Goal: Information Seeking & Learning: Learn about a topic

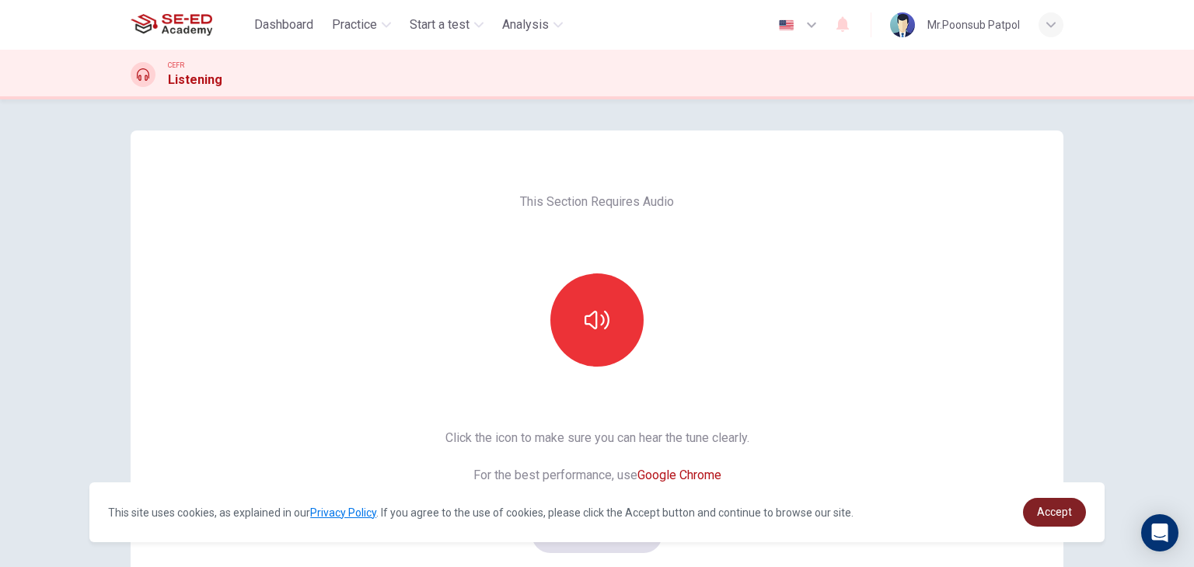
click at [1055, 514] on span "Accept" at bounding box center [1054, 512] width 35 height 12
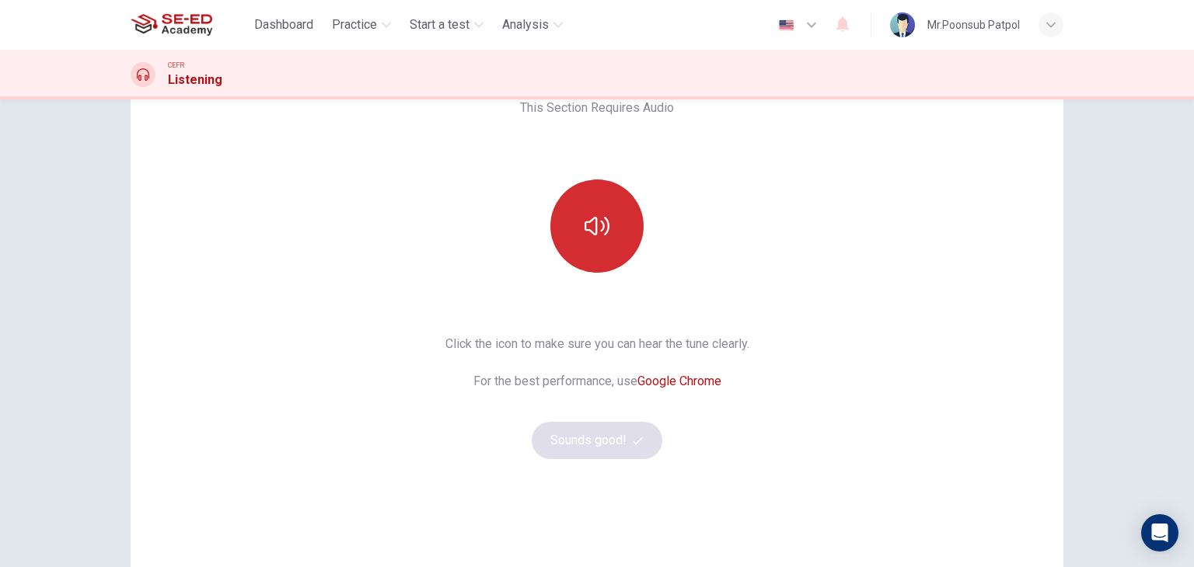
scroll to position [29, 0]
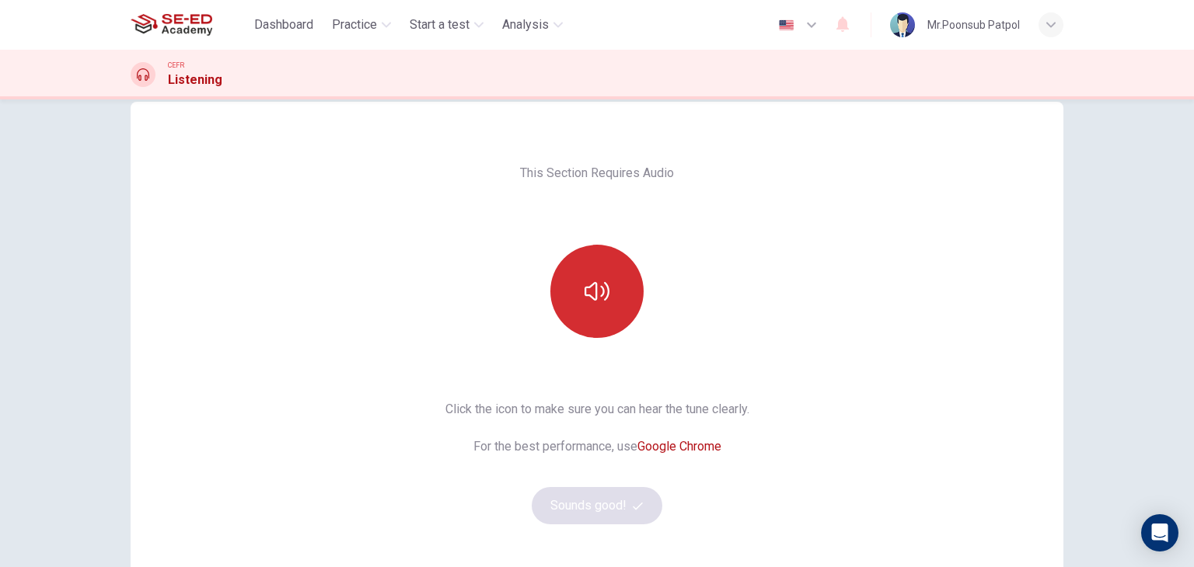
click at [609, 281] on button "button" at bounding box center [596, 291] width 93 height 93
click at [619, 260] on button "button" at bounding box center [596, 291] width 93 height 93
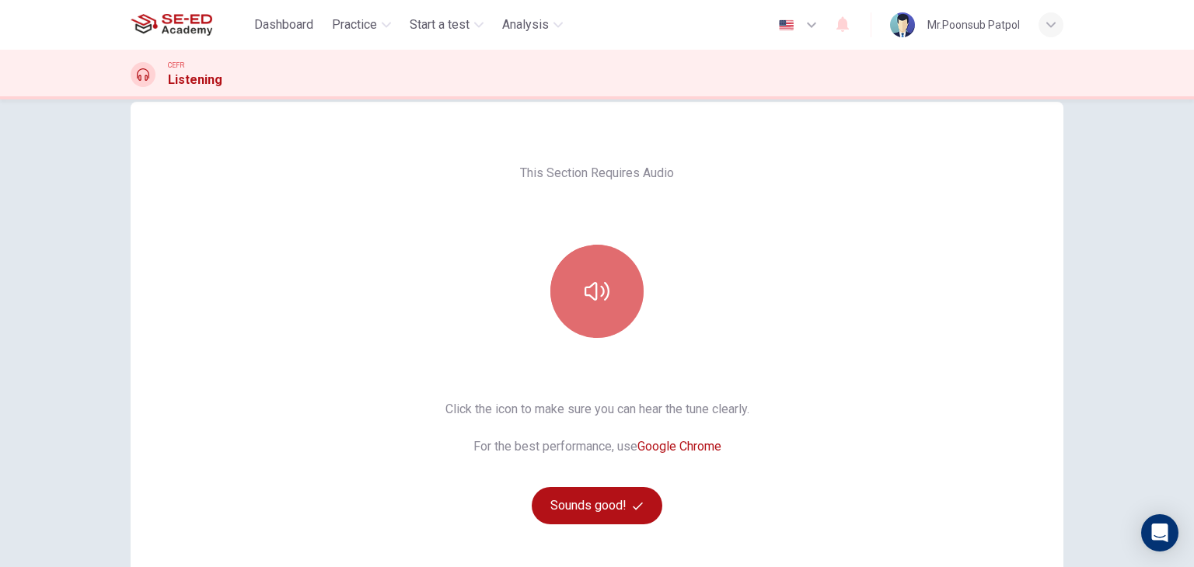
click at [609, 298] on button "button" at bounding box center [596, 291] width 93 height 93
click at [607, 304] on button "button" at bounding box center [596, 291] width 93 height 93
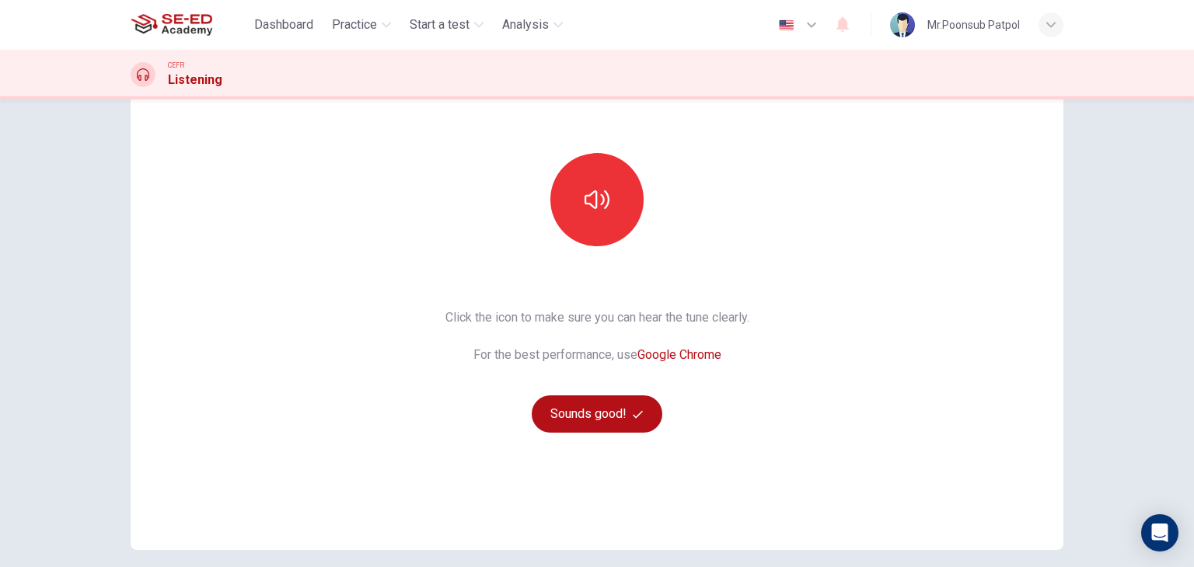
scroll to position [184, 0]
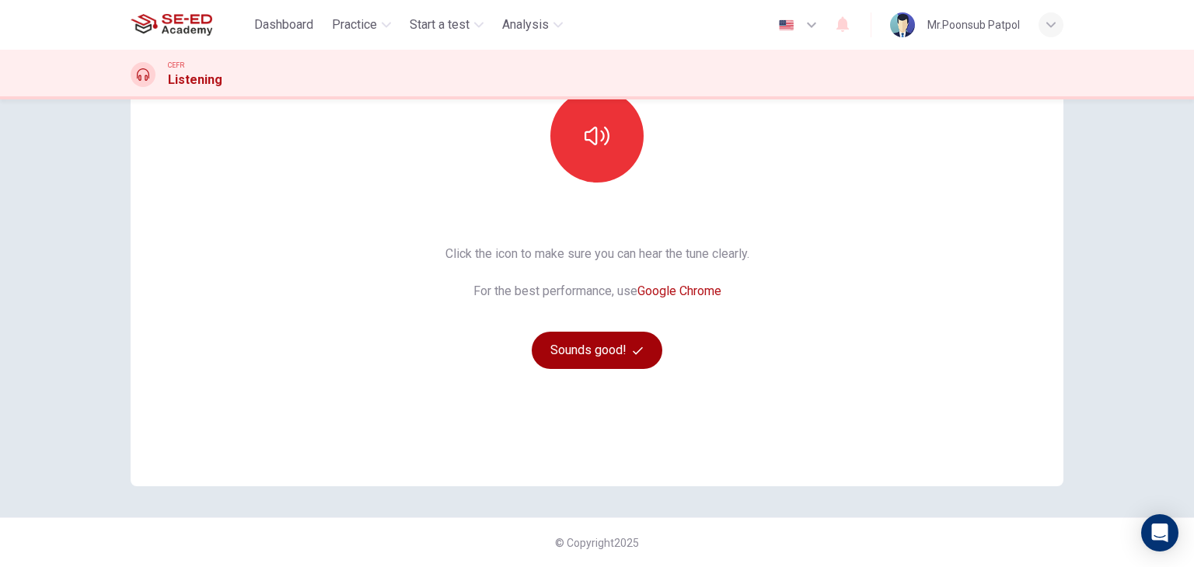
click at [603, 353] on button "Sounds good!" at bounding box center [597, 350] width 131 height 37
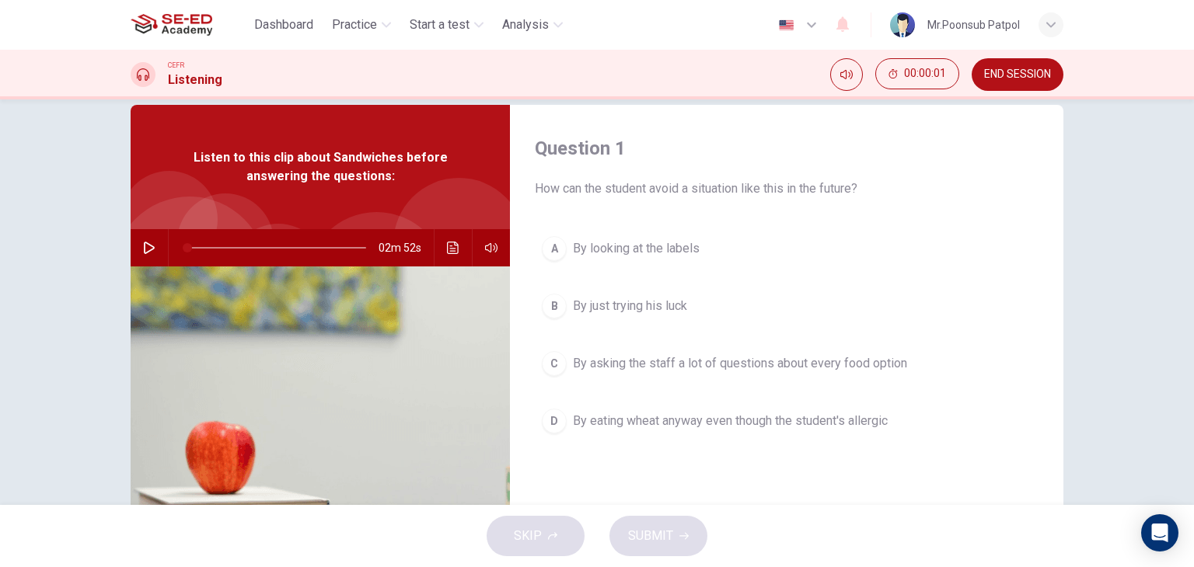
scroll to position [0, 0]
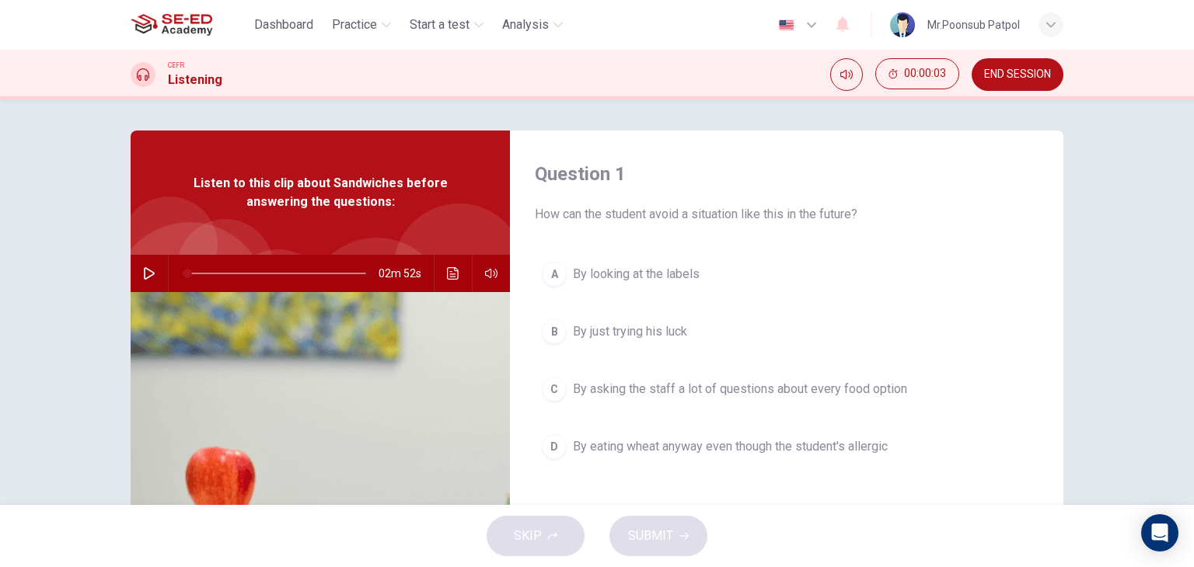
click at [143, 267] on icon "button" at bounding box center [149, 273] width 12 height 12
type input "0"
click at [0, 382] on div "Question 1 How can the student avoid a situation like this in the future? A By …" at bounding box center [597, 302] width 1194 height 406
click at [550, 329] on div "B" at bounding box center [554, 331] width 25 height 25
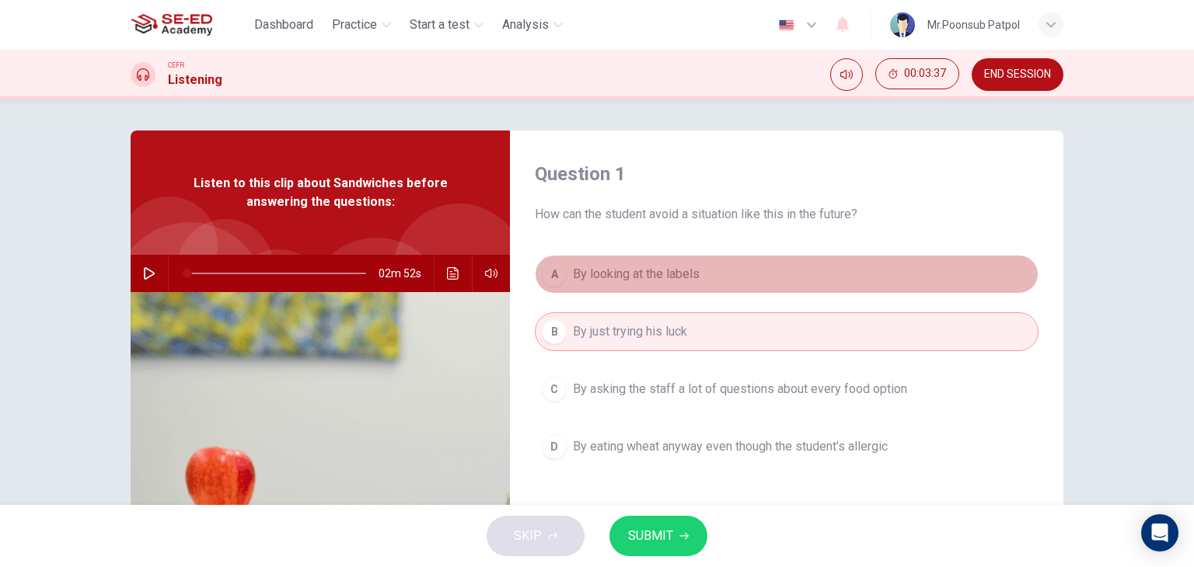
click at [547, 276] on div "A" at bounding box center [554, 274] width 25 height 25
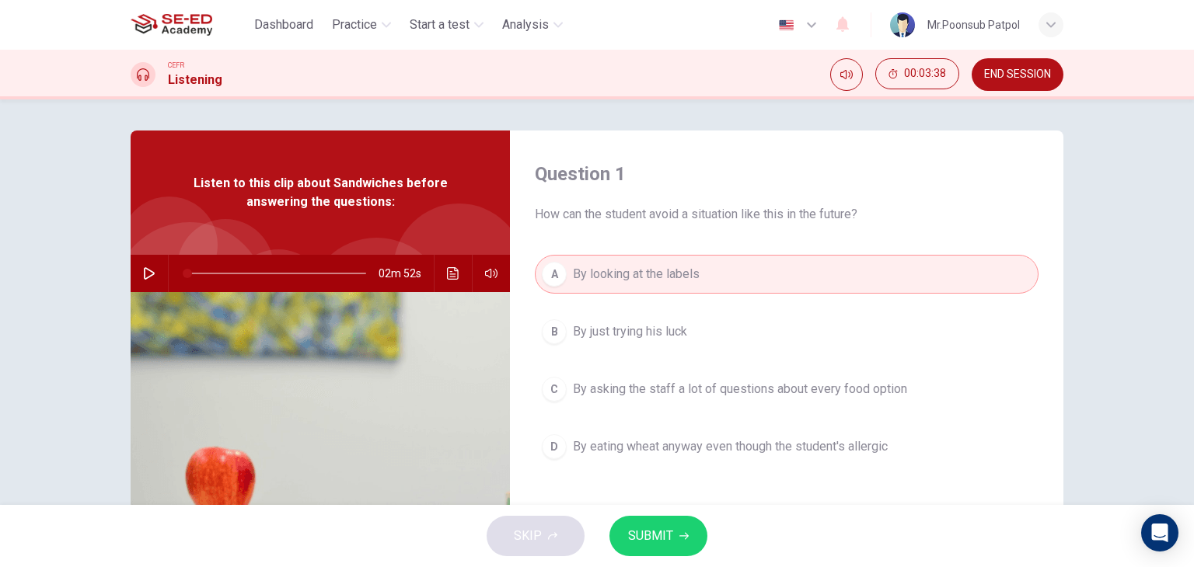
click at [1080, 386] on div "Question 1 How can the student avoid a situation like this in the future? A By …" at bounding box center [597, 401] width 982 height 540
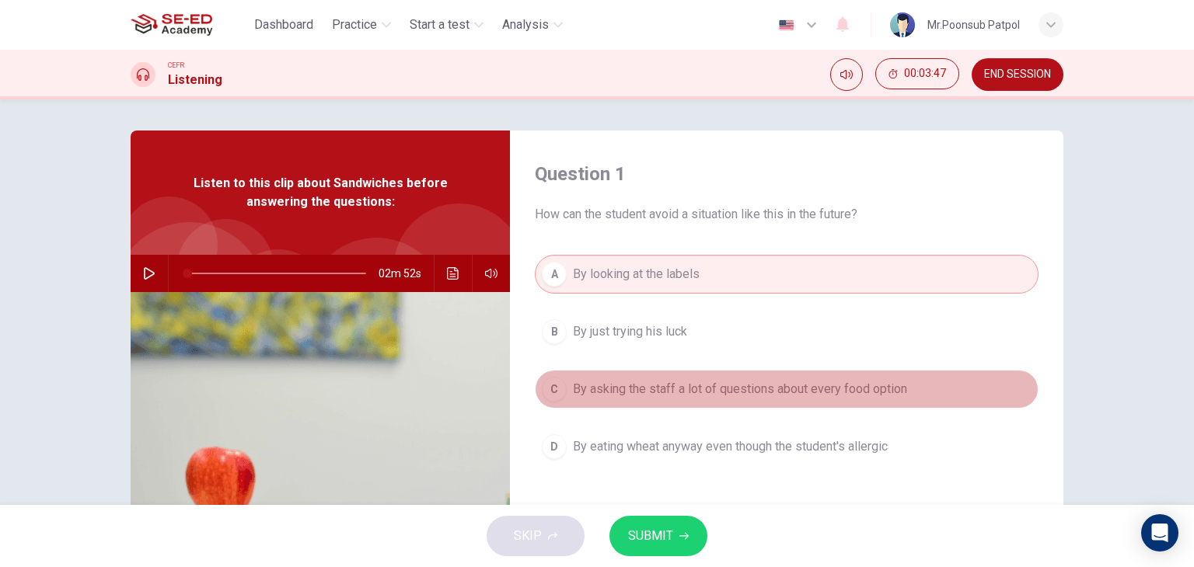
click at [635, 402] on button "C By asking the staff a lot of questions about every food option" at bounding box center [787, 389] width 504 height 39
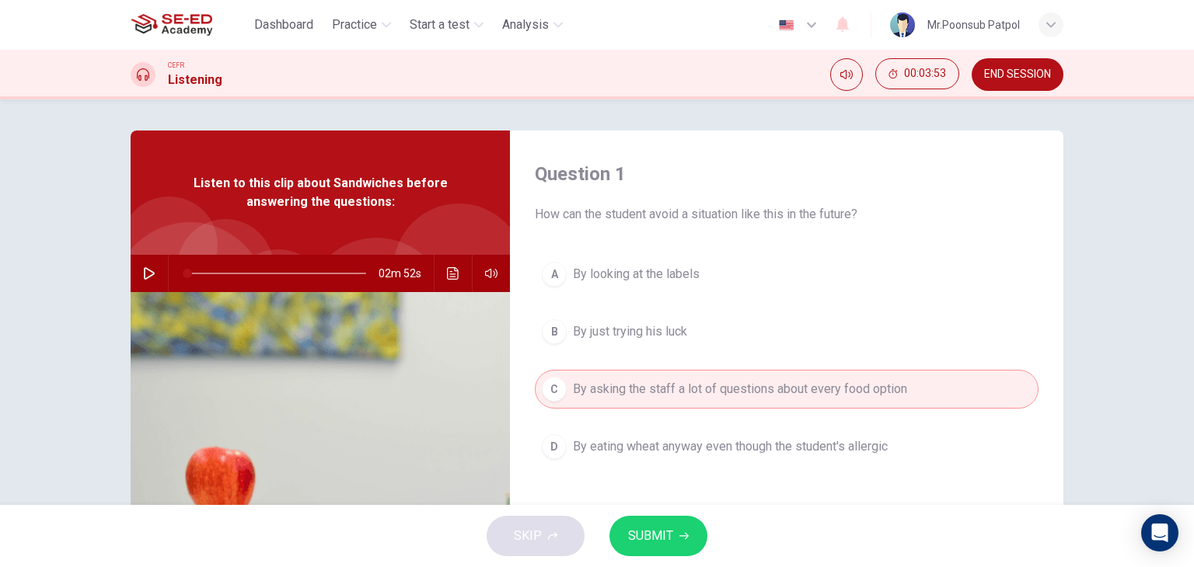
click at [637, 448] on span "By eating wheat anyway even though the student's allergic" at bounding box center [730, 447] width 315 height 19
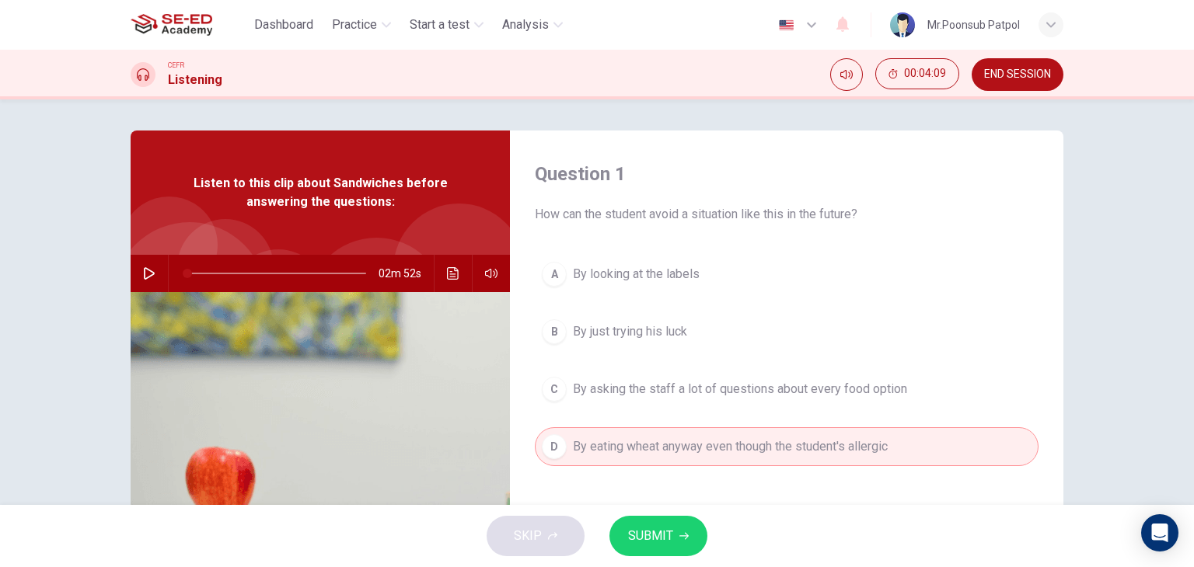
click at [448, 271] on icon "Click to see the audio transcription" at bounding box center [453, 273] width 12 height 12
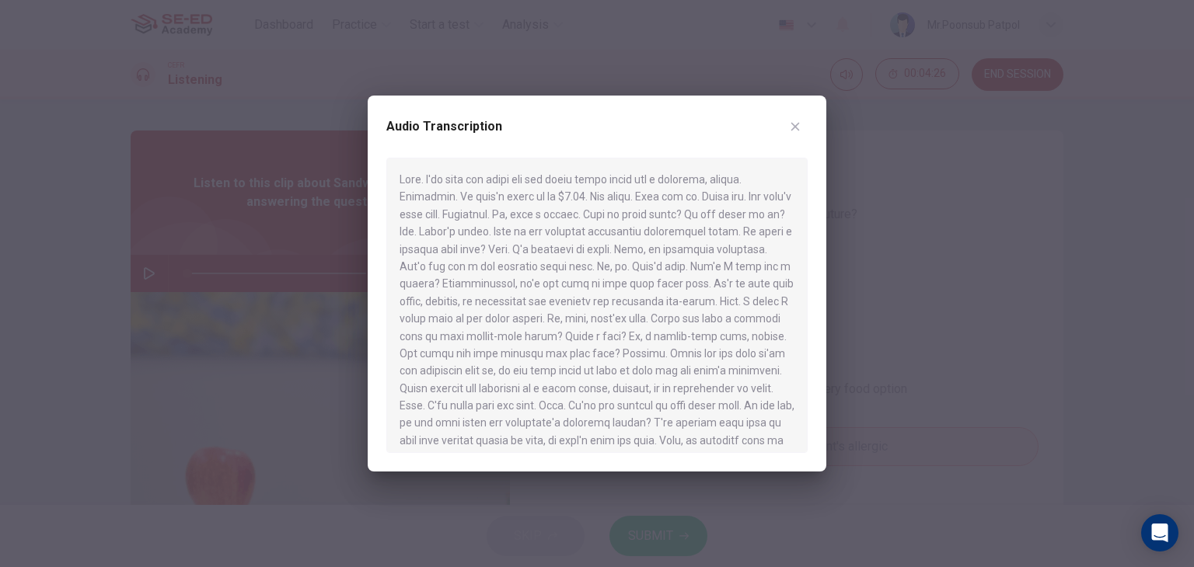
drag, startPoint x: 560, startPoint y: 201, endPoint x: 587, endPoint y: 204, distance: 27.4
click at [577, 202] on div at bounding box center [596, 305] width 421 height 295
drag, startPoint x: 625, startPoint y: 215, endPoint x: 571, endPoint y: 198, distance: 56.3
click at [566, 209] on div at bounding box center [596, 305] width 421 height 295
click at [790, 122] on icon "button" at bounding box center [795, 126] width 12 height 12
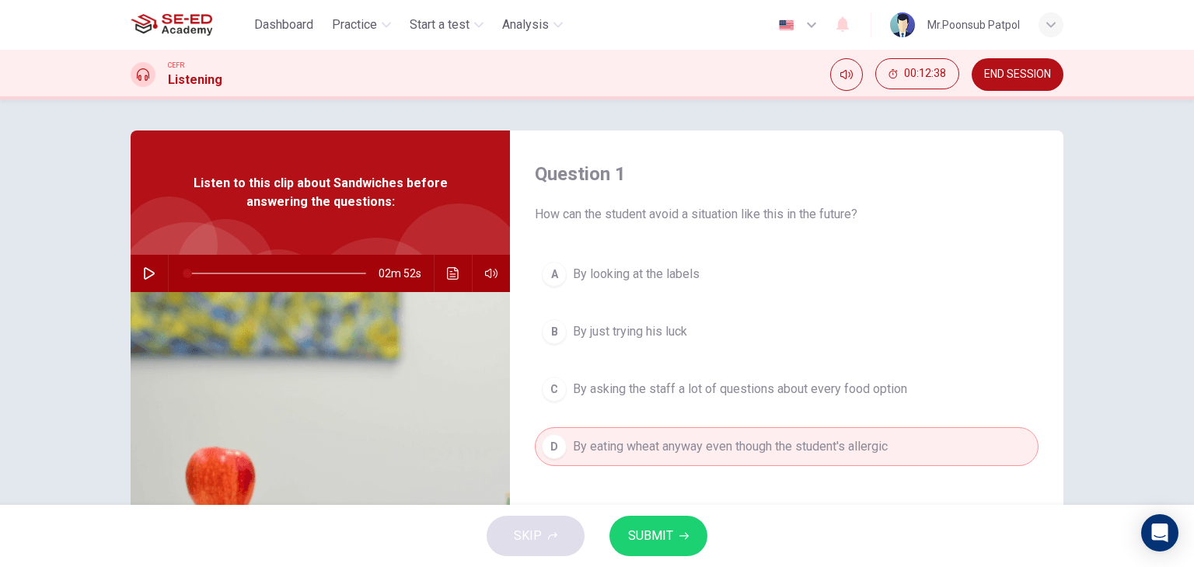
click at [1016, 82] on button "END SESSION" at bounding box center [1018, 74] width 92 height 33
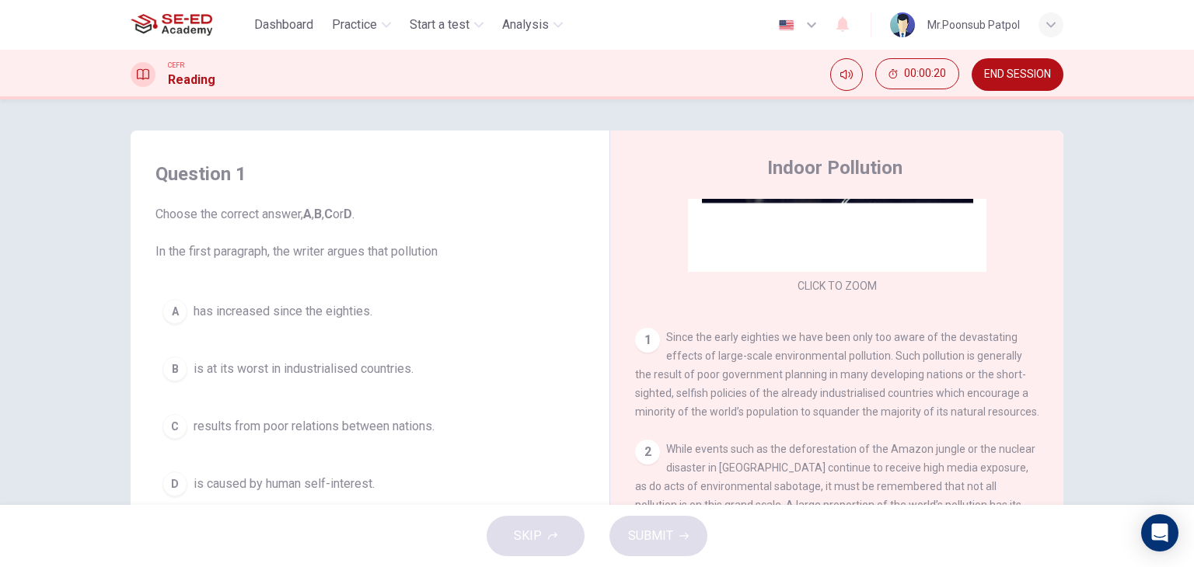
scroll to position [233, 0]
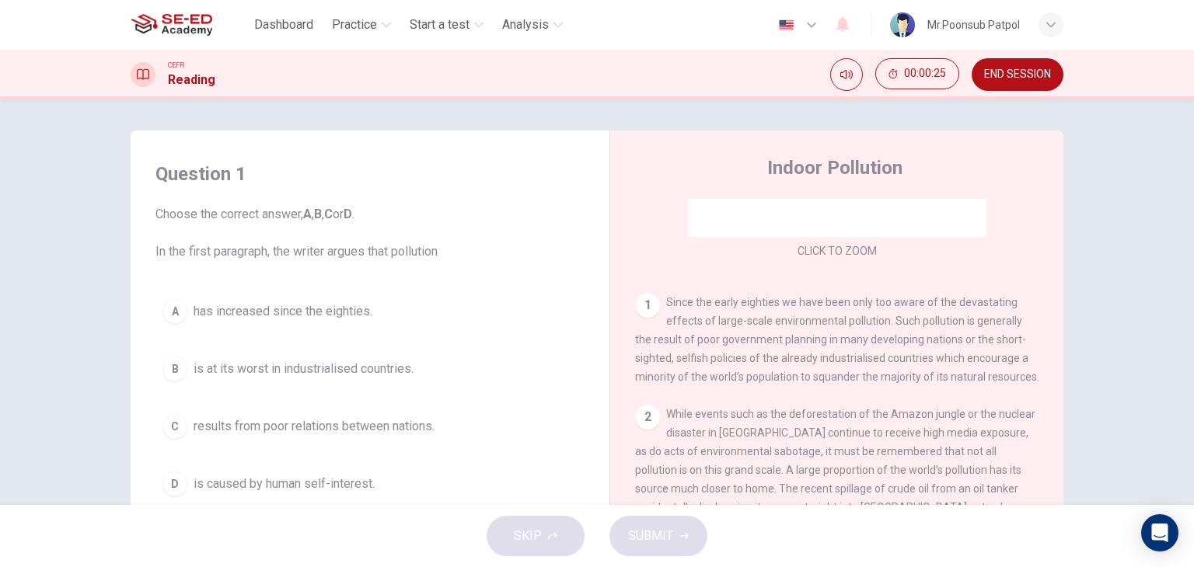
drag, startPoint x: 270, startPoint y: 253, endPoint x: 450, endPoint y: 265, distance: 180.0
click at [450, 265] on div "Question 1 Choose the correct answer, A , B , C or D . In the first paragraph, …" at bounding box center [370, 332] width 454 height 373
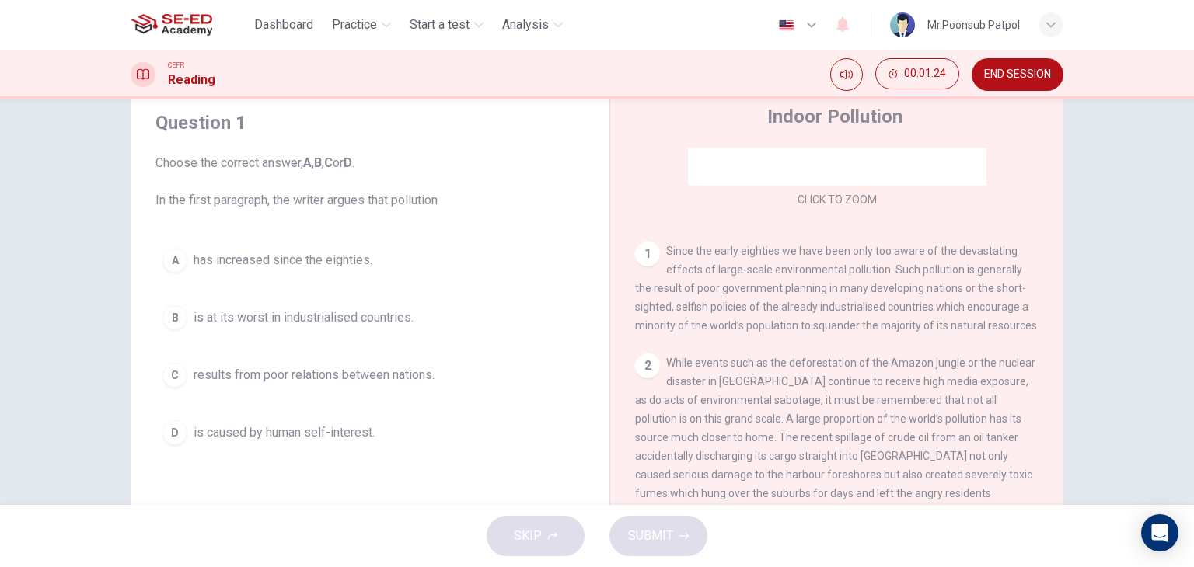
scroll to position [78, 0]
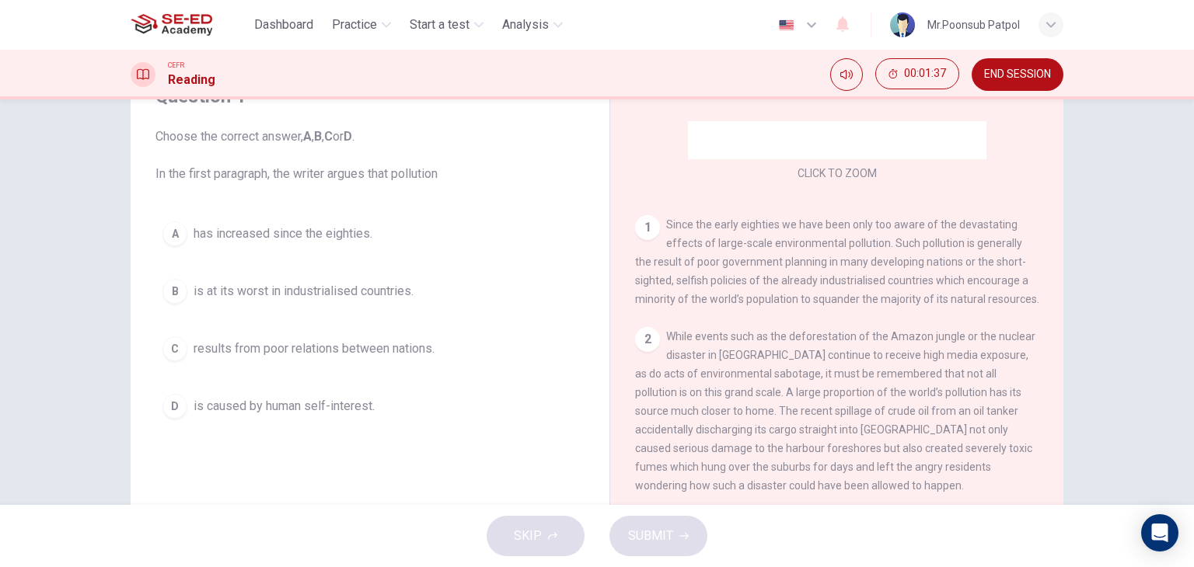
drag, startPoint x: 839, startPoint y: 241, endPoint x: 909, endPoint y: 257, distance: 71.1
click at [909, 257] on span "Since the early eighties we have been only too aware of the devastating effects…" at bounding box center [837, 261] width 404 height 87
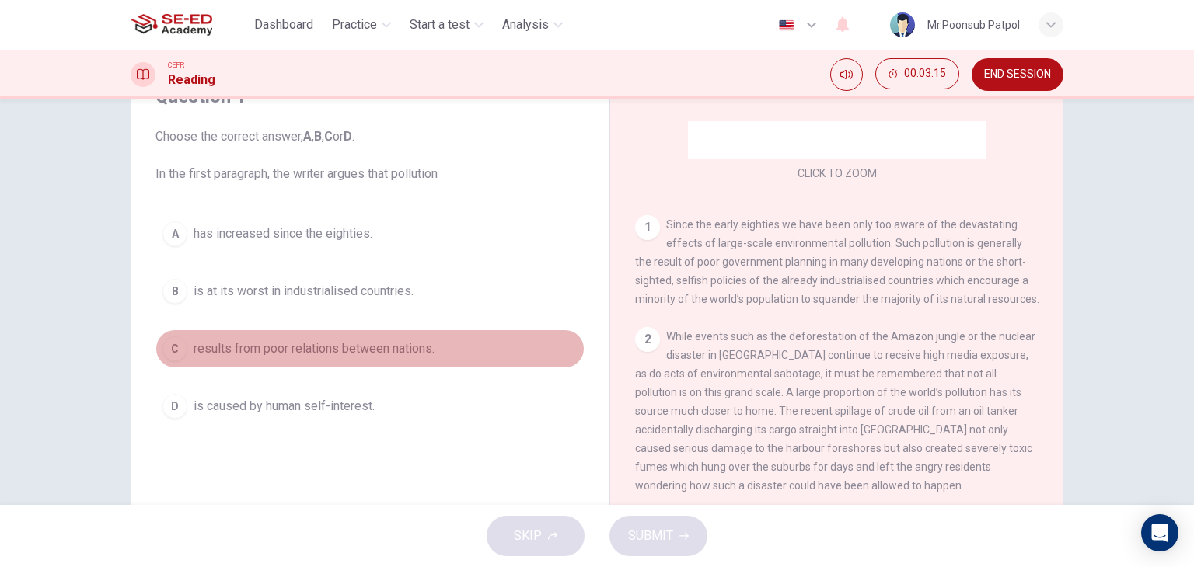
click at [302, 351] on span "results from poor relations between nations." at bounding box center [314, 349] width 241 height 19
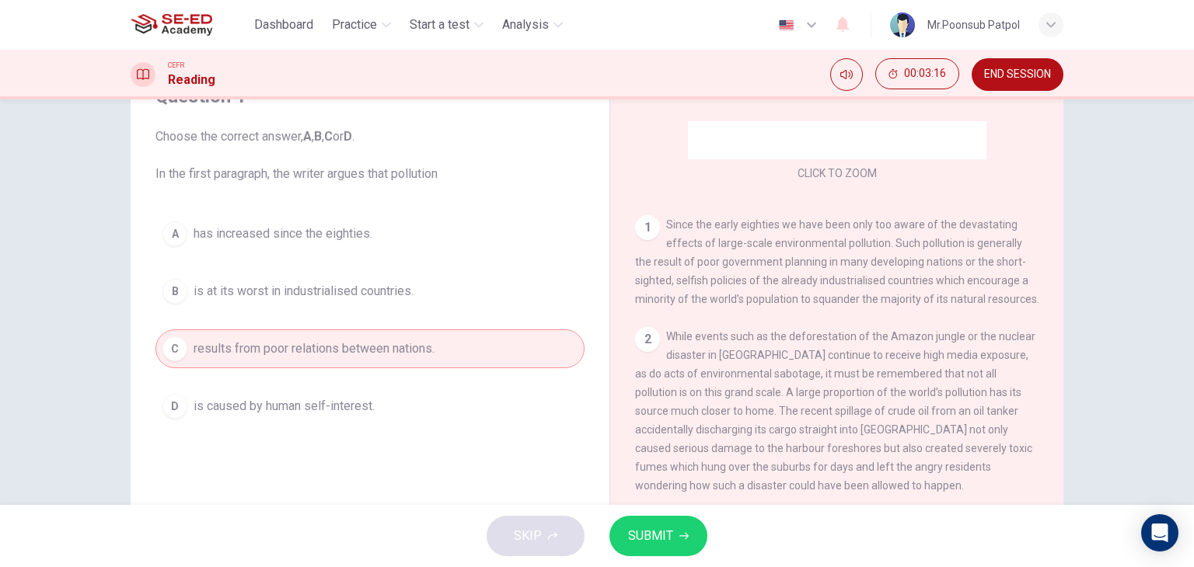
click at [656, 525] on span "SUBMIT" at bounding box center [650, 536] width 45 height 22
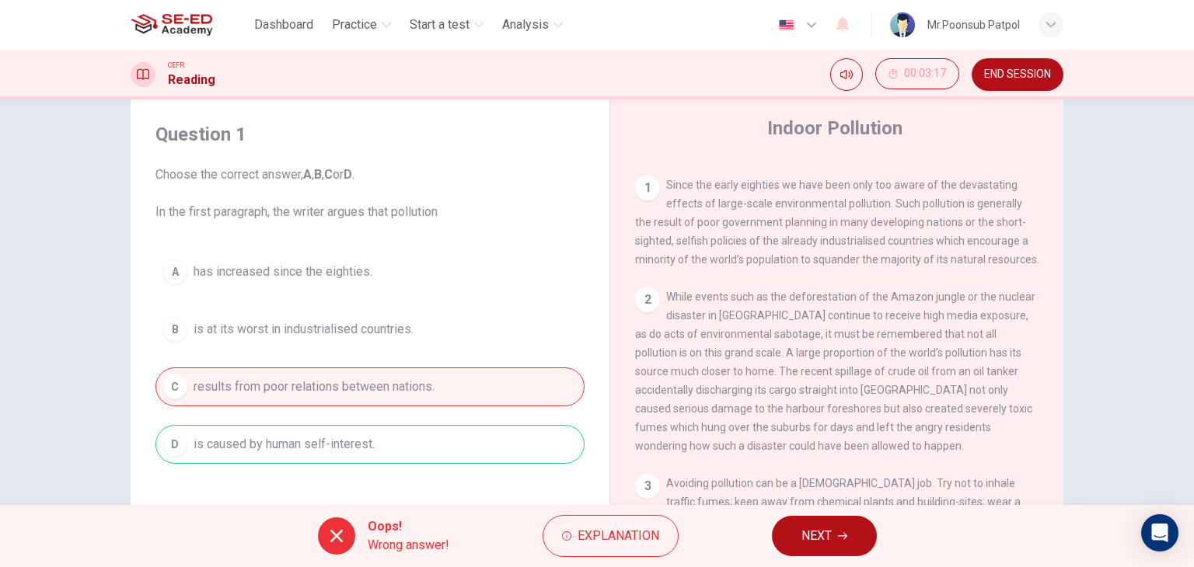
scroll to position [0, 0]
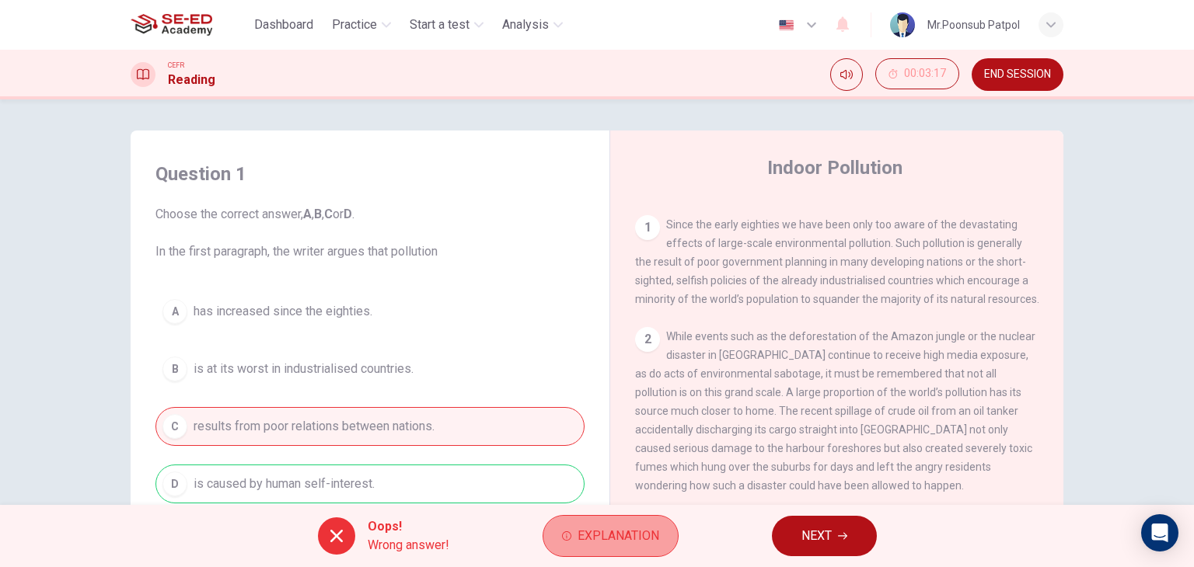
click at [660, 542] on button "Explanation" at bounding box center [611, 536] width 136 height 42
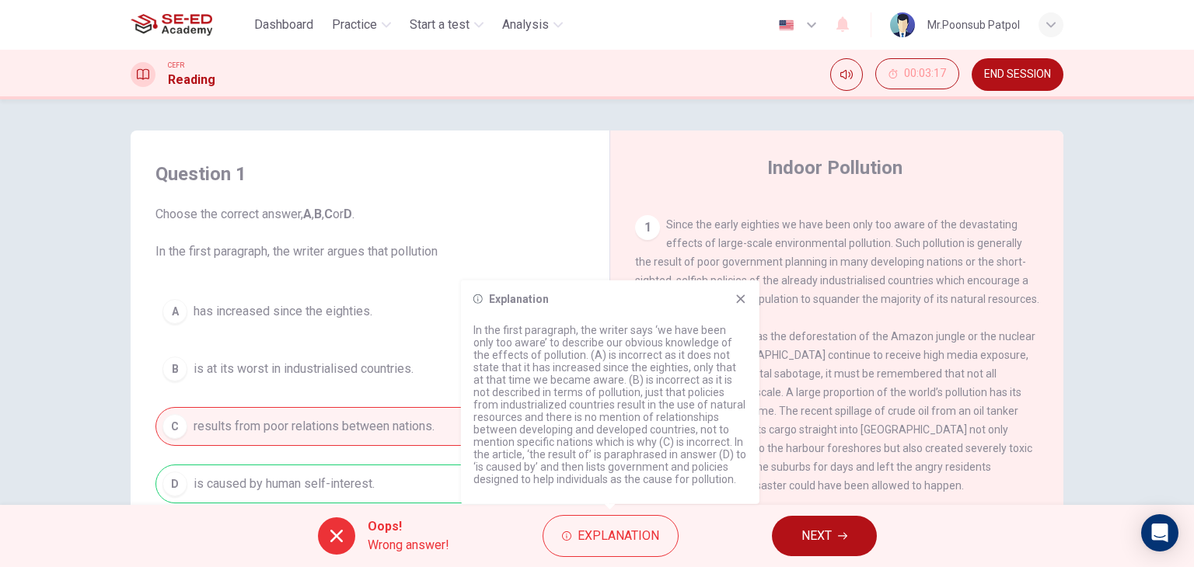
click at [743, 299] on icon at bounding box center [740, 299] width 12 height 12
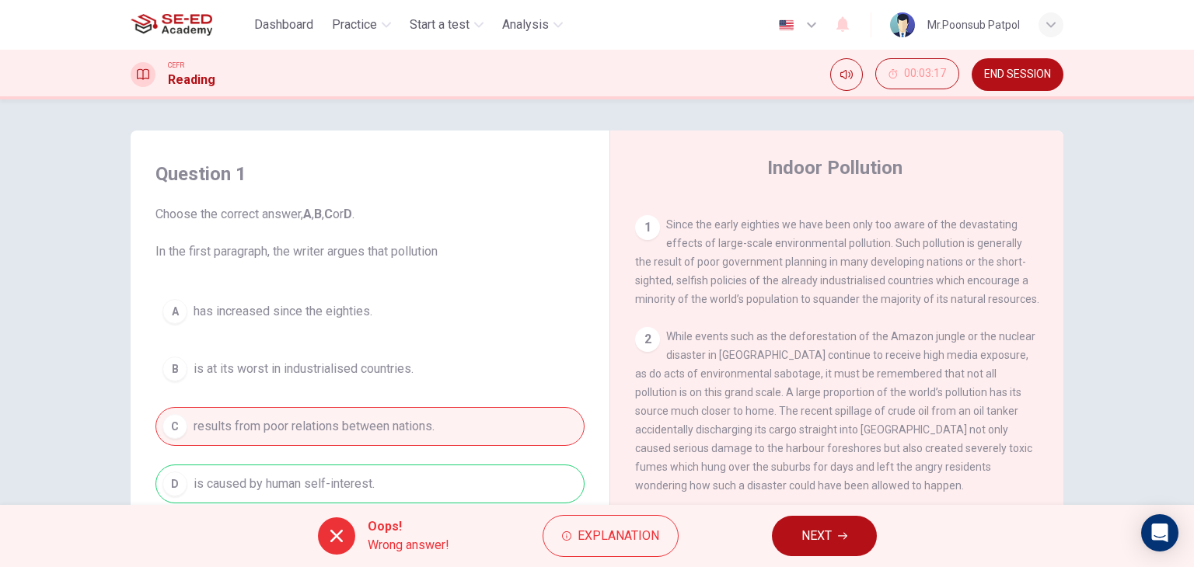
click at [837, 539] on button "NEXT" at bounding box center [824, 536] width 105 height 40
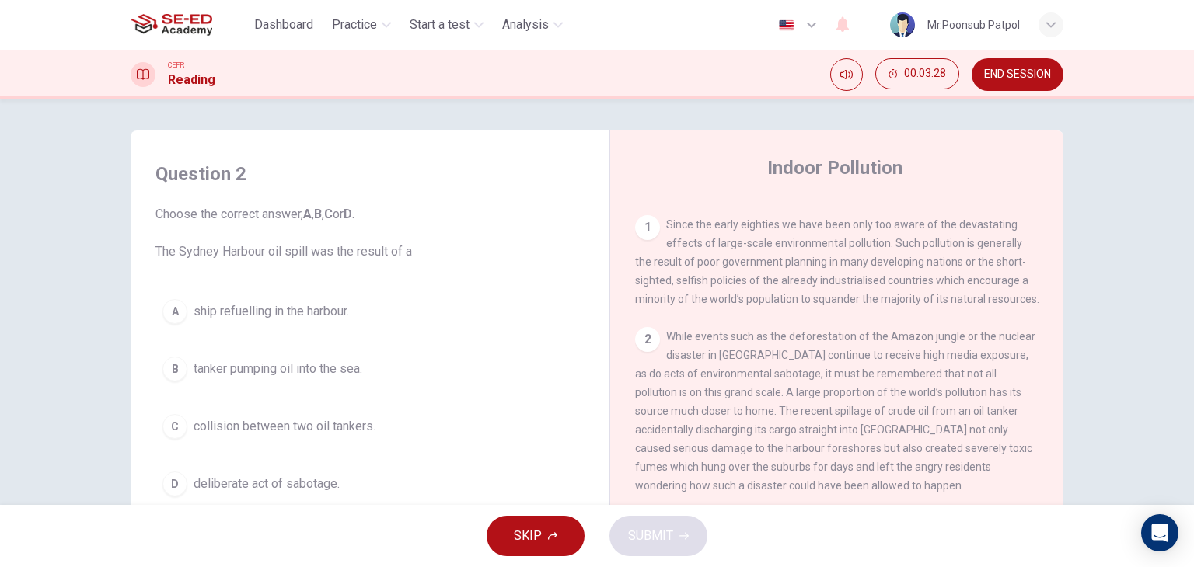
scroll to position [389, 0]
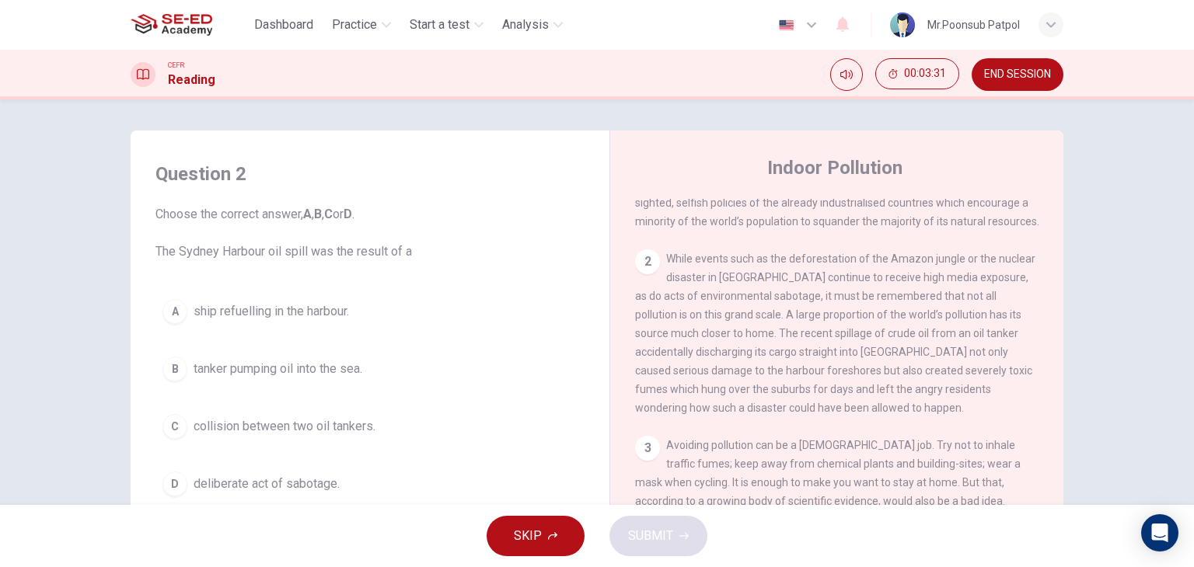
drag, startPoint x: 266, startPoint y: 250, endPoint x: 417, endPoint y: 256, distance: 151.7
click at [417, 256] on span "Choose the correct answer, A , B , C or D . The Sydney Harbour oil spill was th…" at bounding box center [369, 233] width 429 height 56
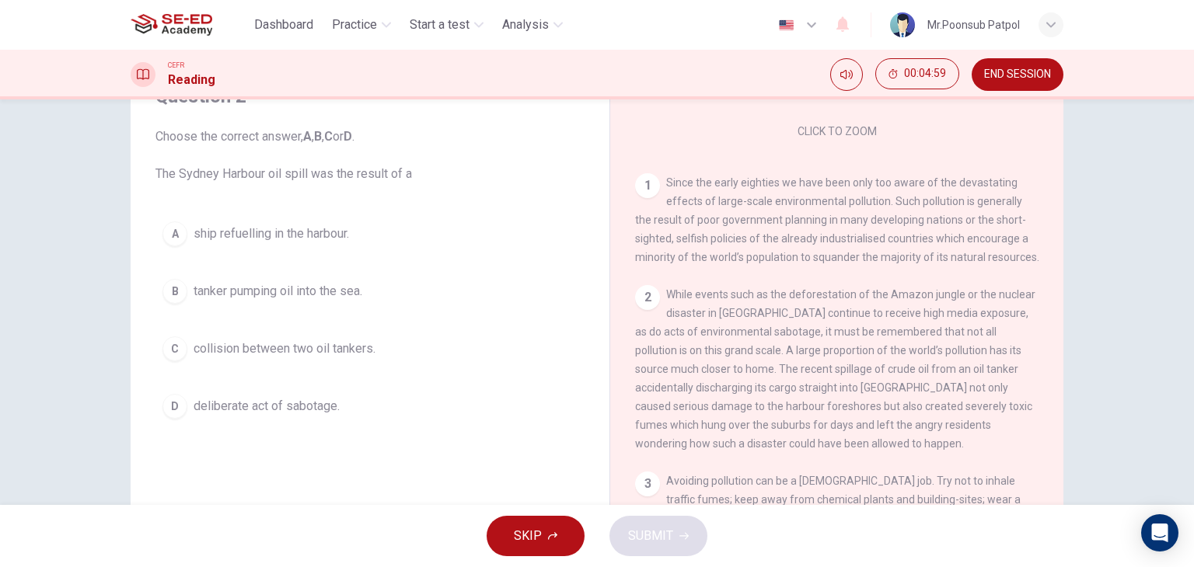
scroll to position [311, 0]
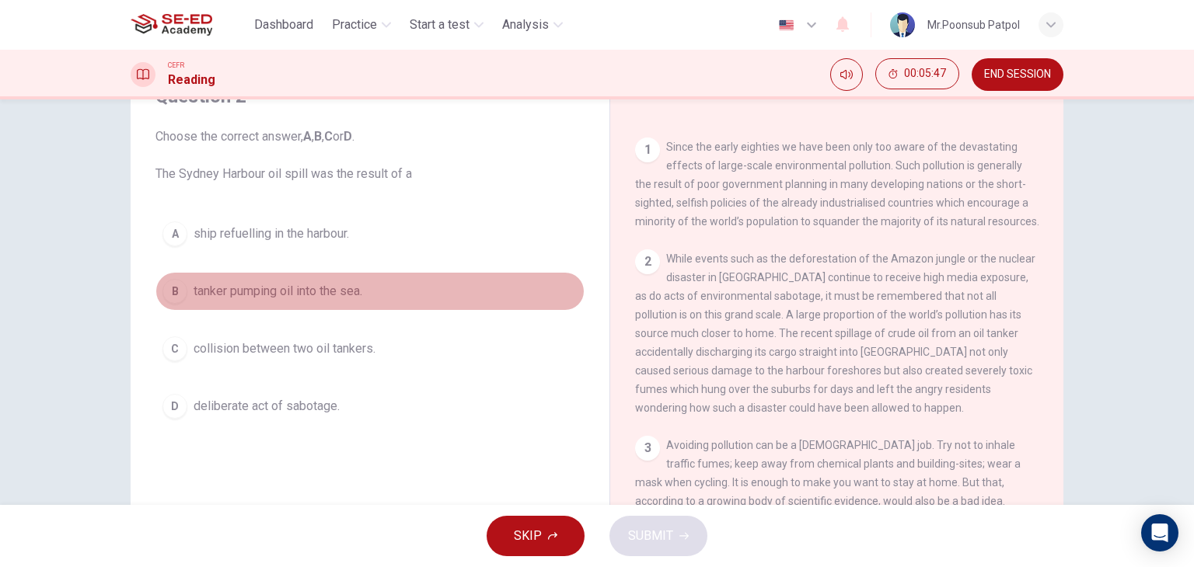
click at [304, 296] on span "tanker pumping oil into the sea." at bounding box center [278, 291] width 169 height 19
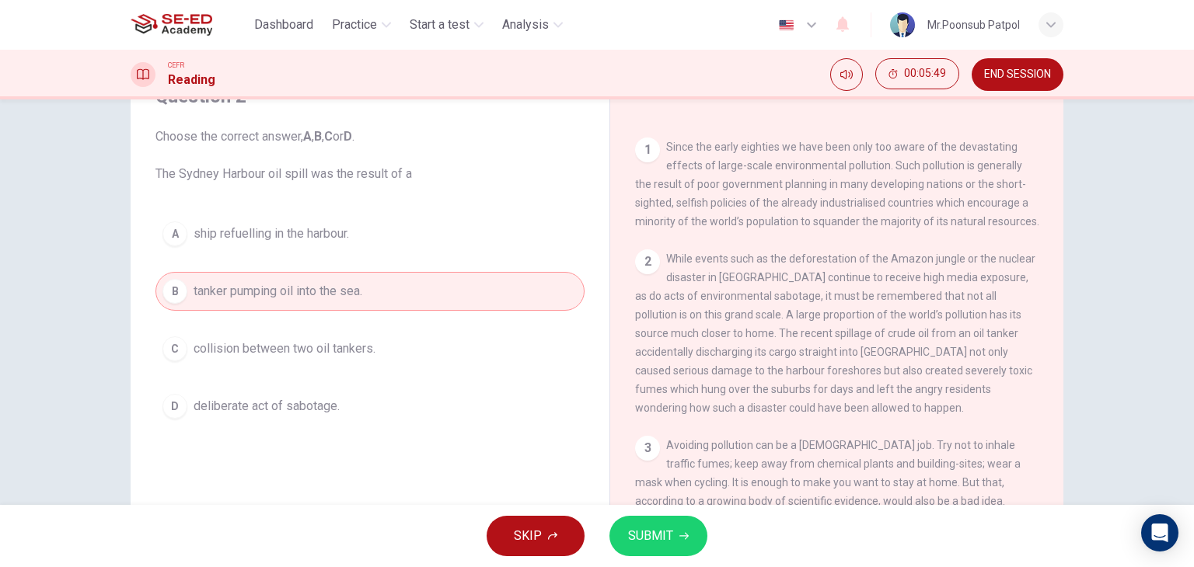
click at [668, 536] on span "SUBMIT" at bounding box center [650, 536] width 45 height 22
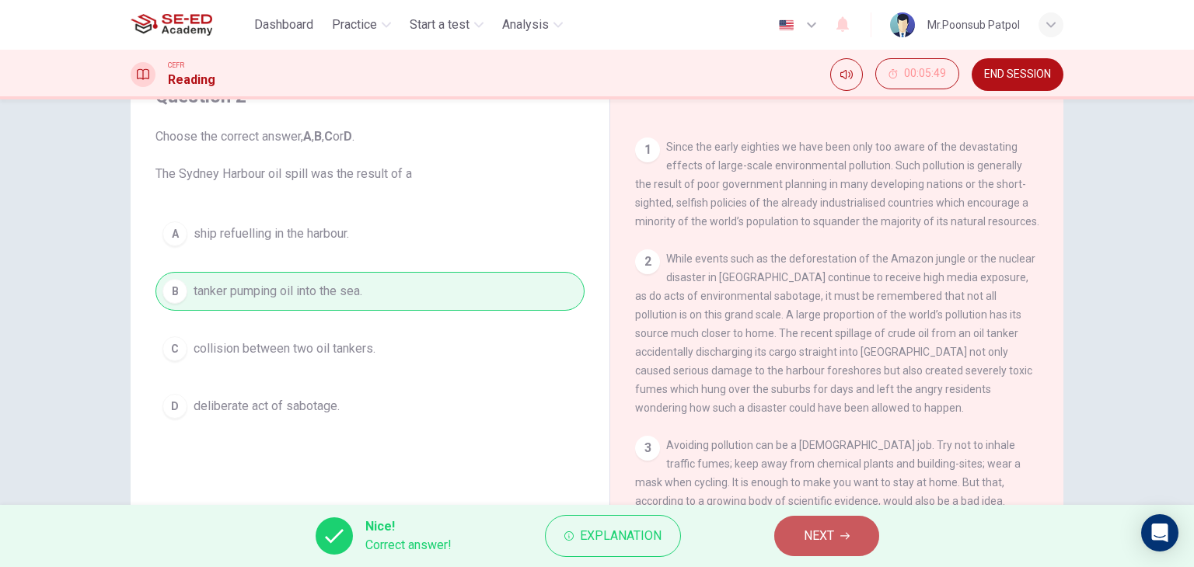
click at [833, 543] on span "NEXT" at bounding box center [819, 536] width 30 height 22
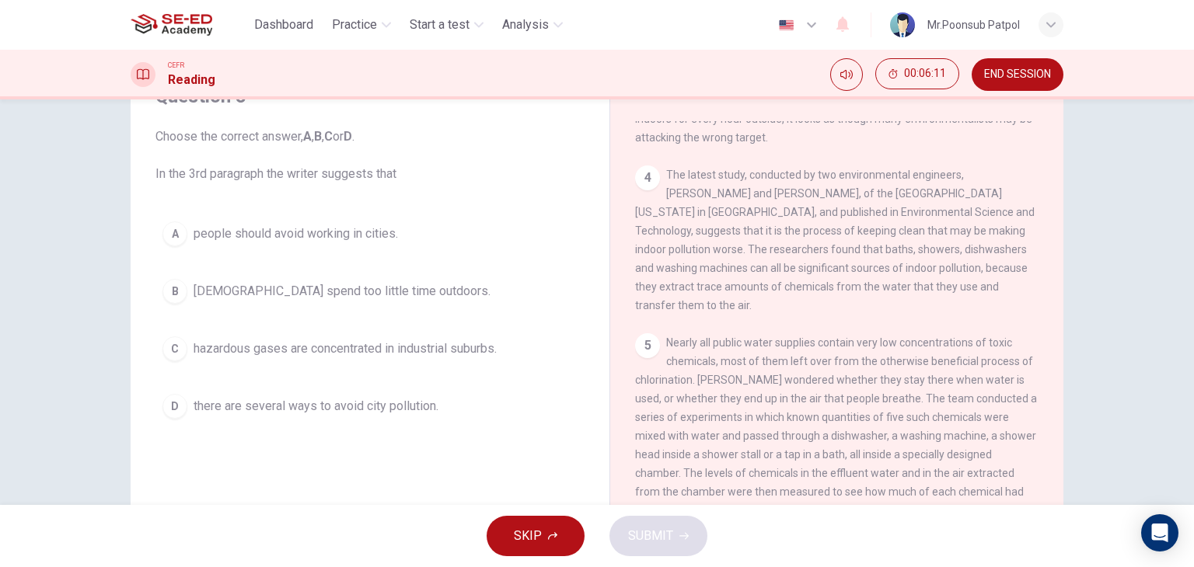
scroll to position [574, 0]
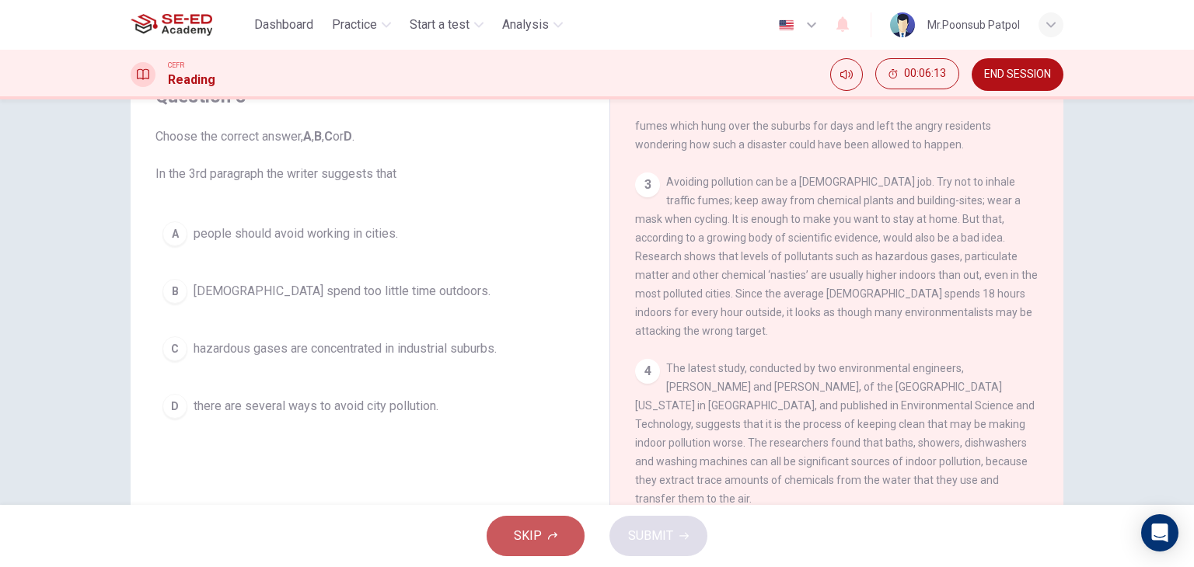
click at [560, 533] on button "SKIP" at bounding box center [536, 536] width 98 height 40
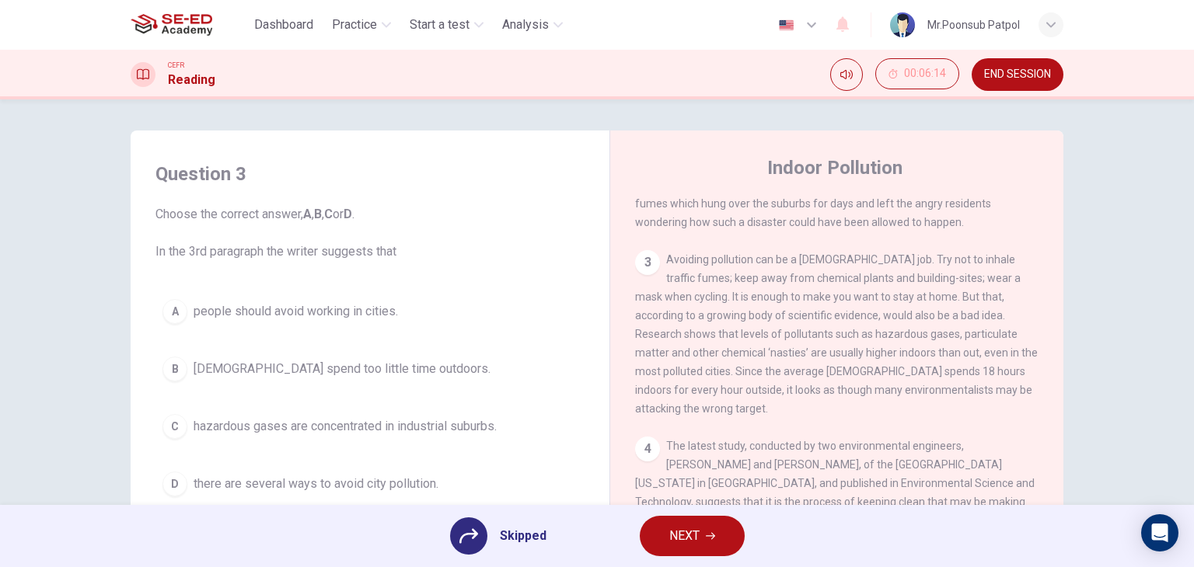
scroll to position [0, 0]
click at [685, 543] on span "NEXT" at bounding box center [684, 536] width 30 height 22
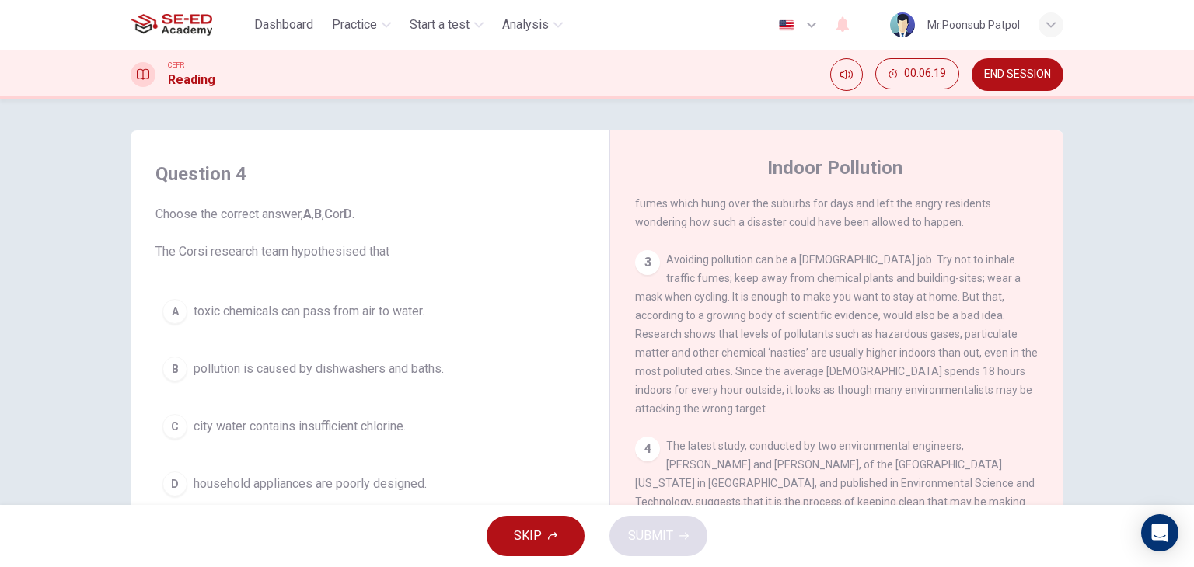
scroll to position [78, 0]
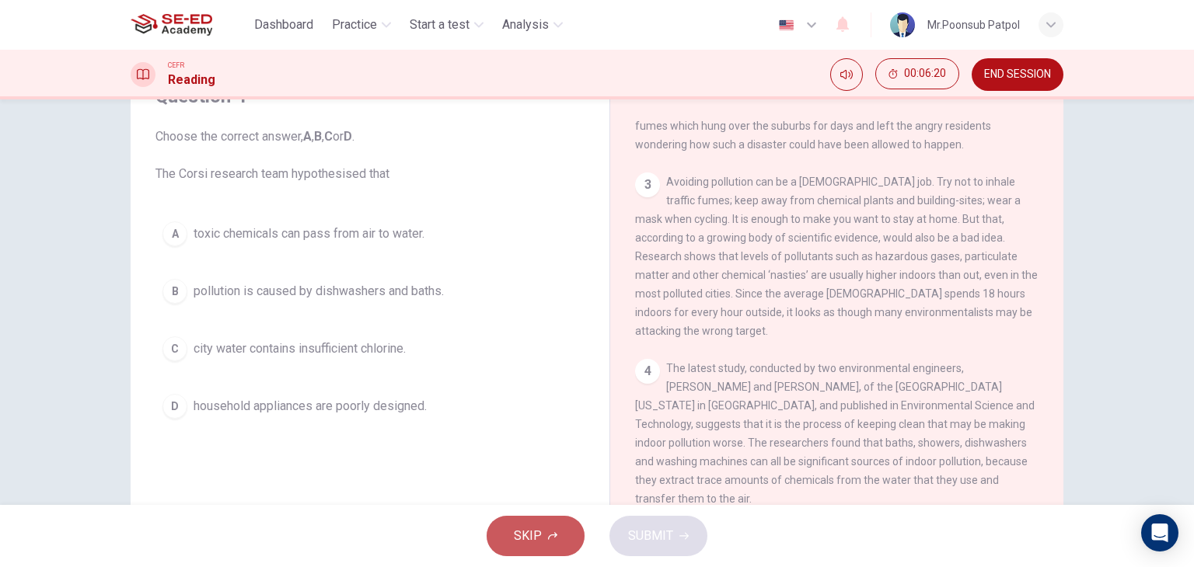
click at [523, 522] on button "SKIP" at bounding box center [536, 536] width 98 height 40
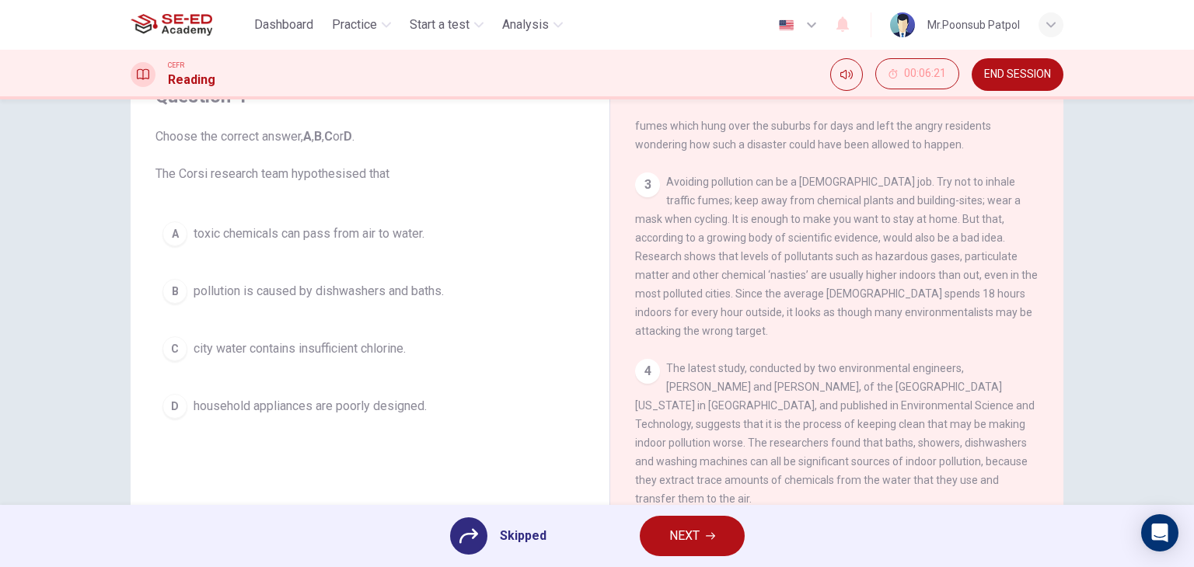
click at [734, 541] on button "NEXT" at bounding box center [692, 536] width 105 height 40
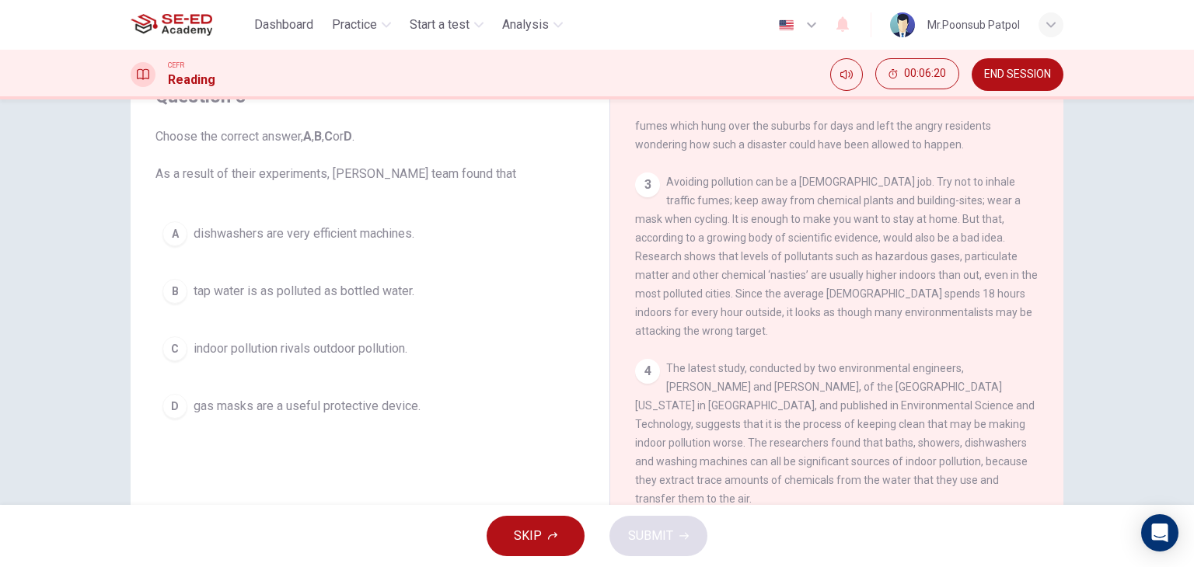
click at [569, 542] on button "SKIP" at bounding box center [536, 536] width 98 height 40
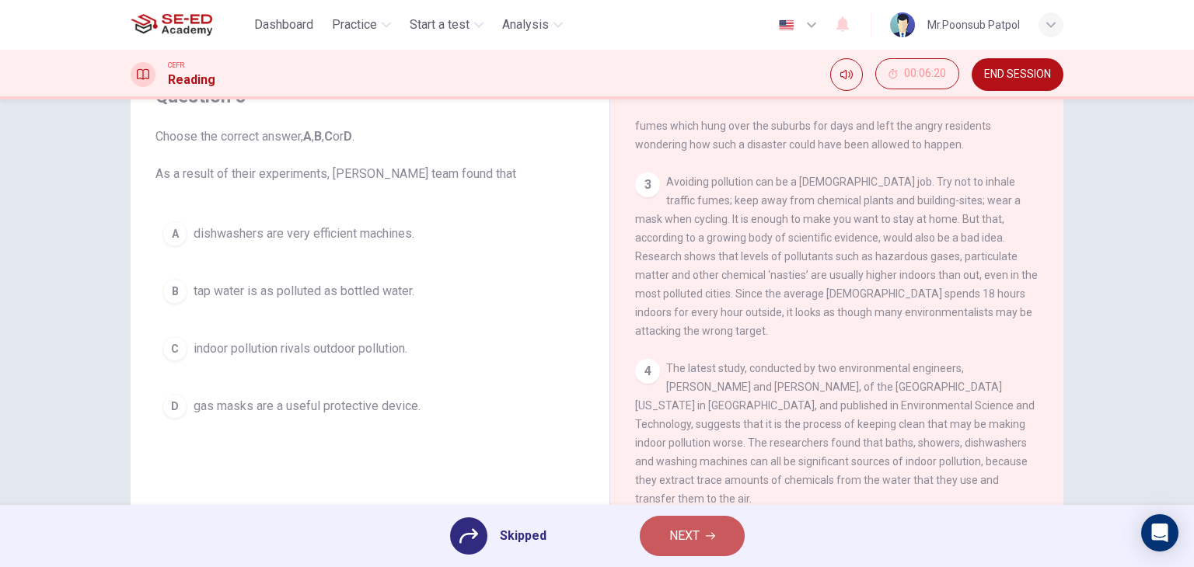
click at [706, 539] on icon "button" at bounding box center [710, 536] width 9 height 9
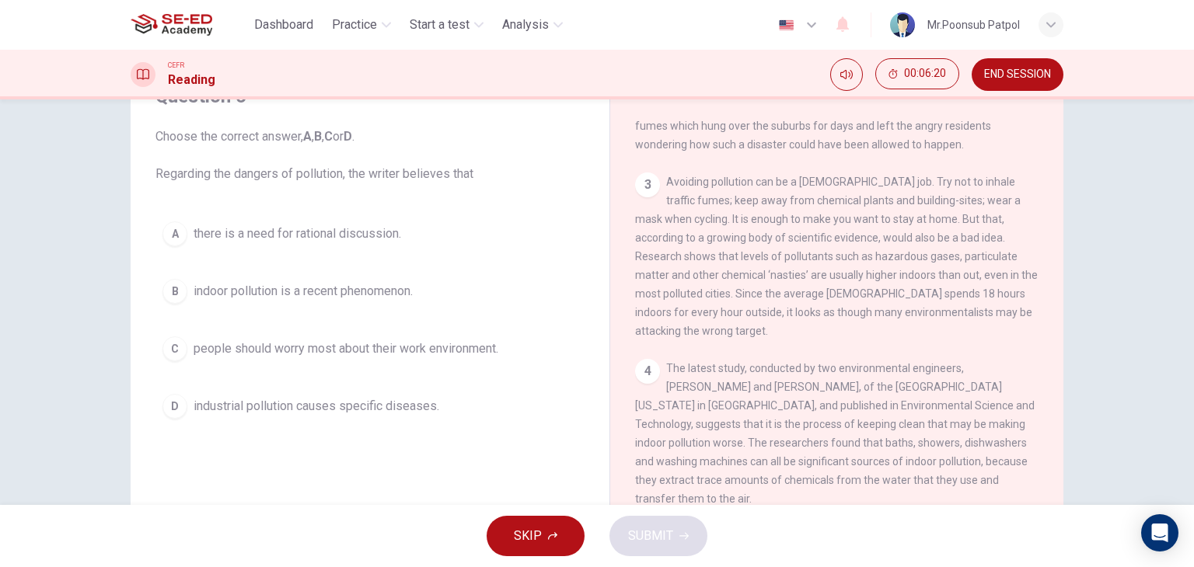
click at [567, 531] on button "SKIP" at bounding box center [536, 536] width 98 height 40
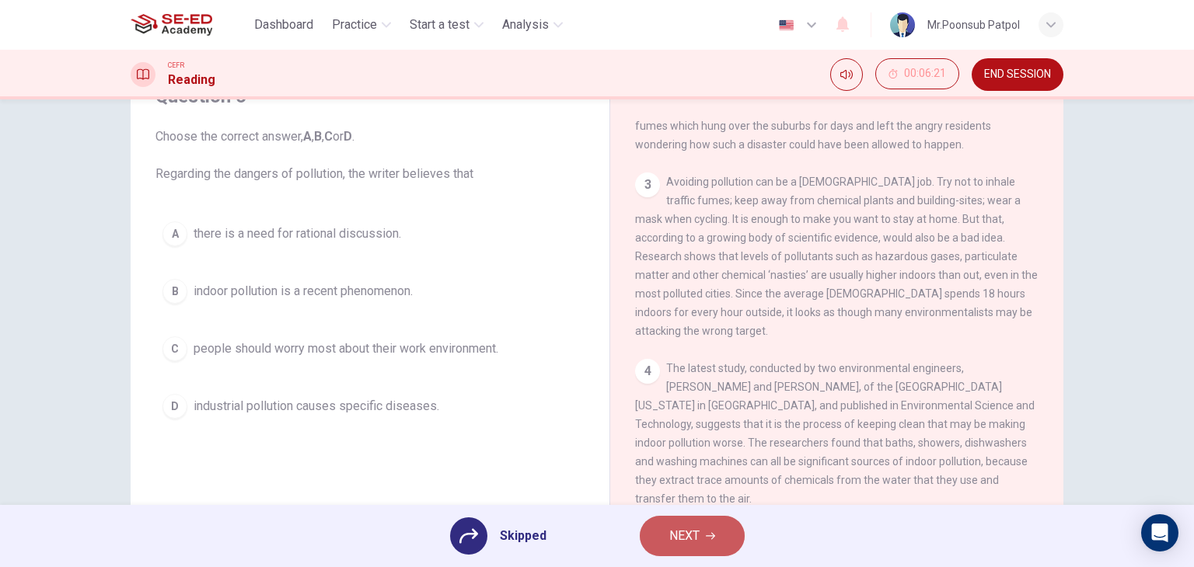
click at [696, 543] on span "NEXT" at bounding box center [684, 536] width 30 height 22
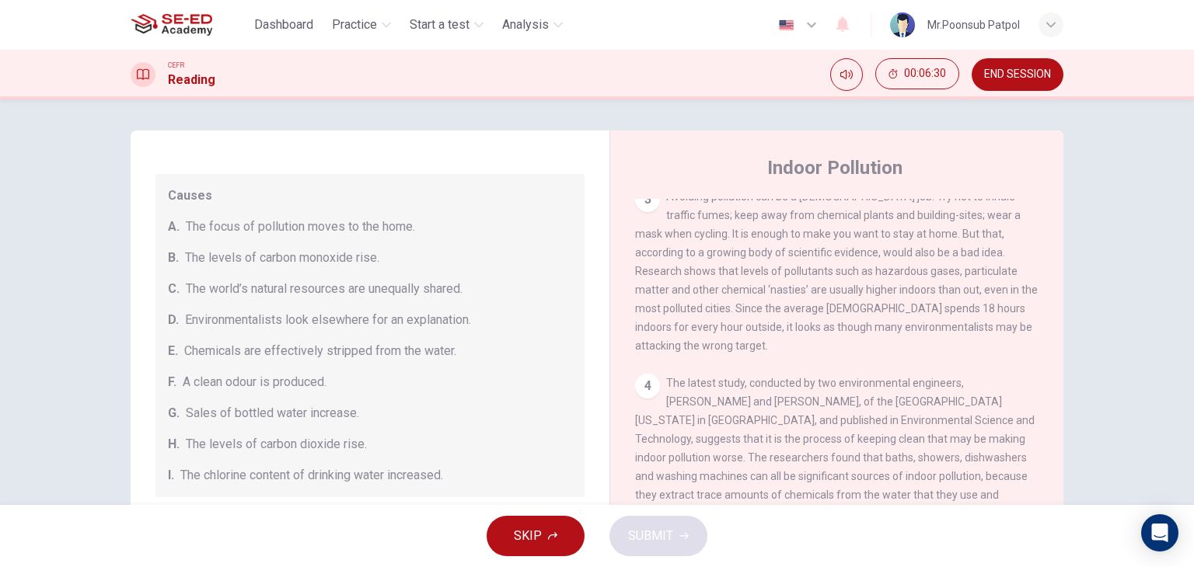
scroll to position [466, 0]
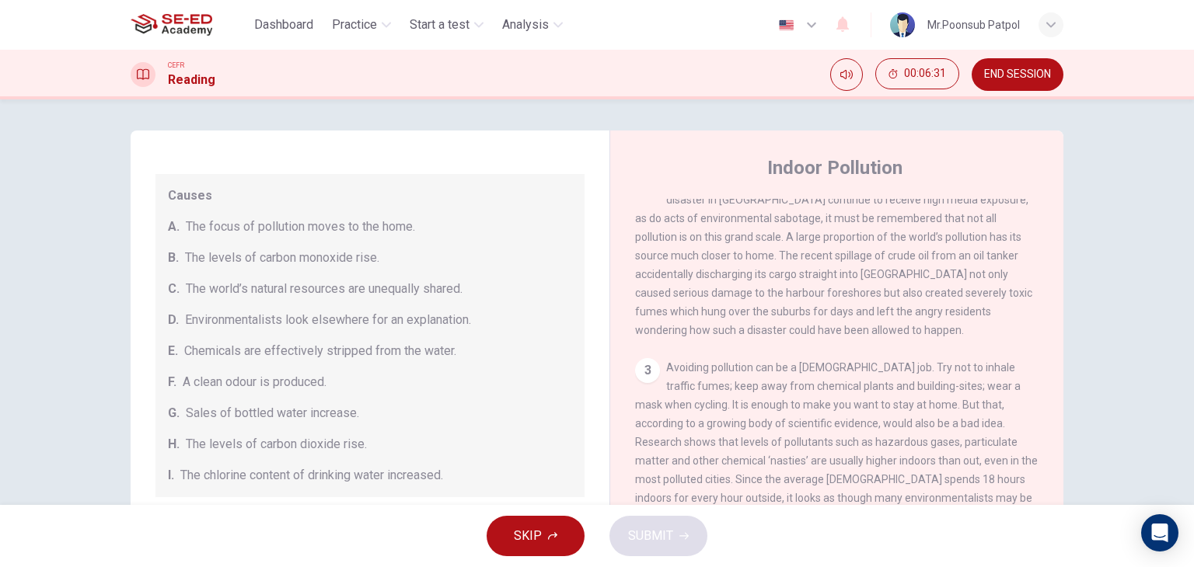
click at [1022, 83] on button "END SESSION" at bounding box center [1018, 74] width 92 height 33
